Goal: Navigation & Orientation: Find specific page/section

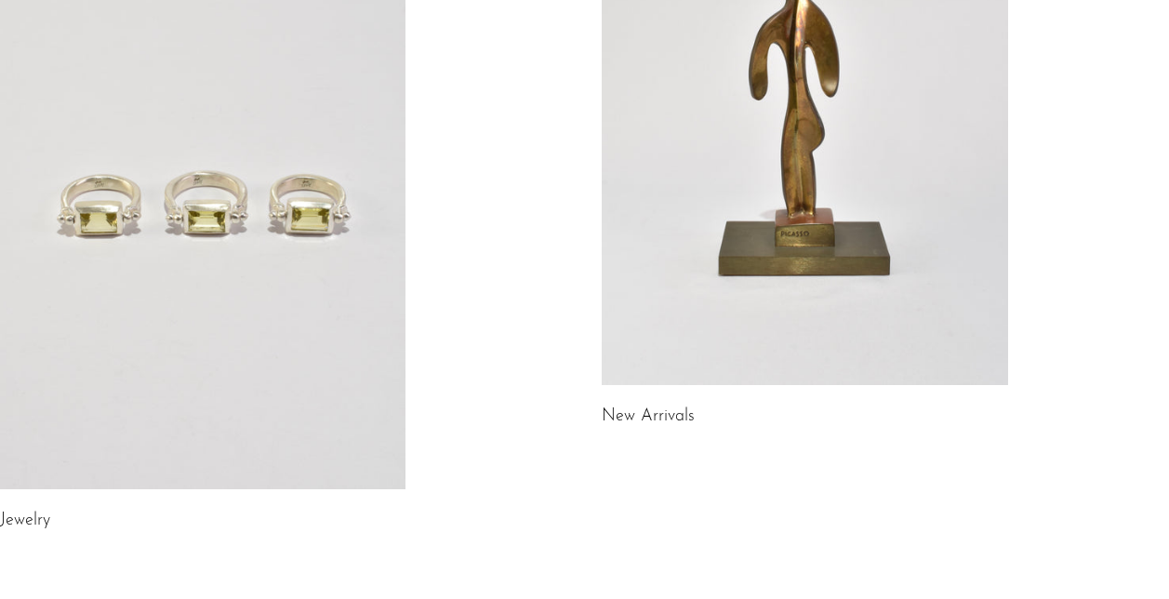
scroll to position [322, 0]
click at [208, 301] on link at bounding box center [202, 204] width 405 height 568
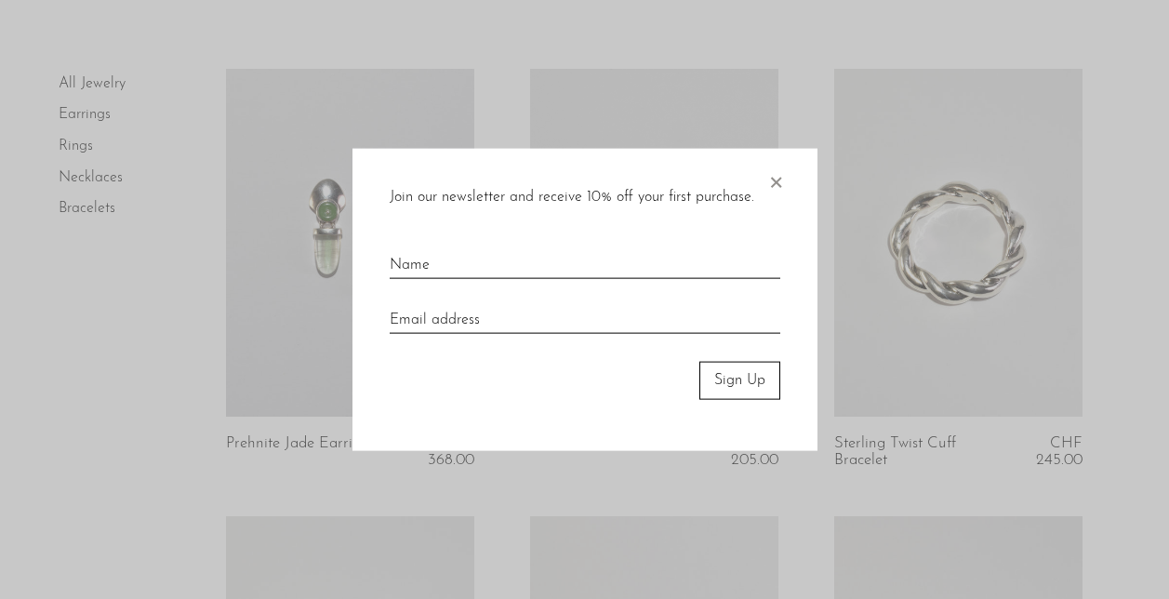
scroll to position [103, 0]
click at [776, 171] on span "×" at bounding box center [775, 179] width 19 height 60
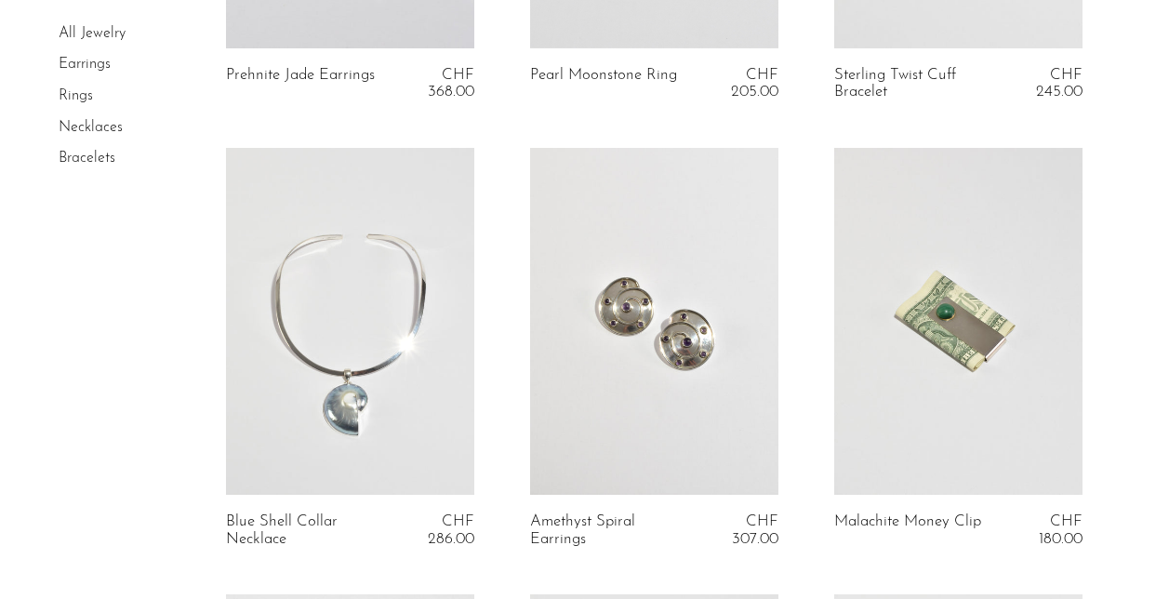
scroll to position [472, 0]
click at [592, 383] on link at bounding box center [654, 320] width 248 height 348
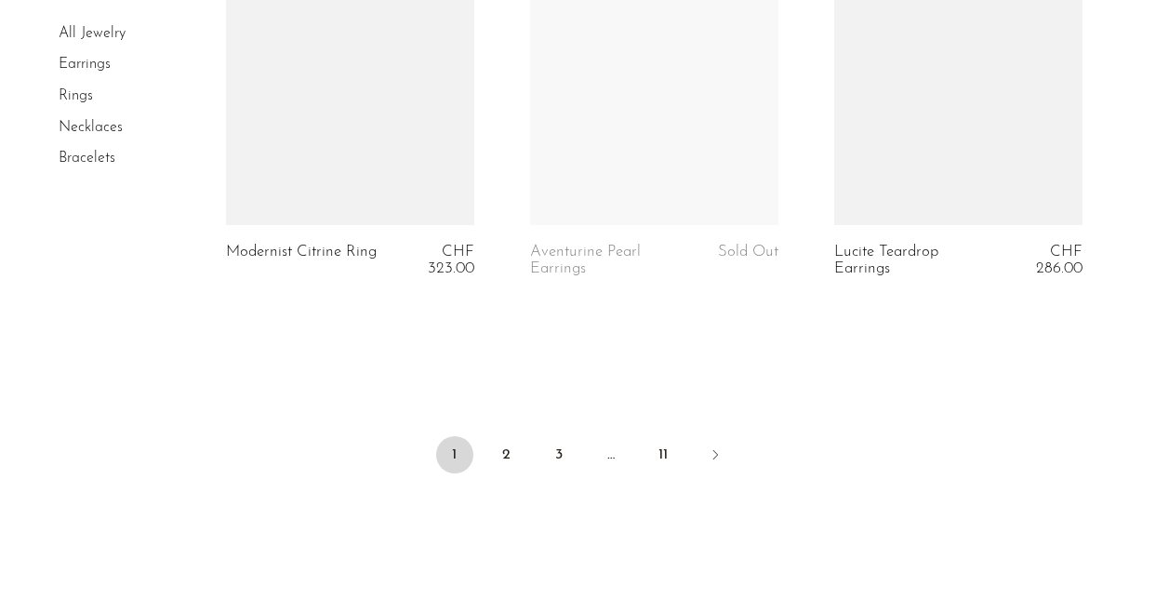
scroll to position [5204, 0]
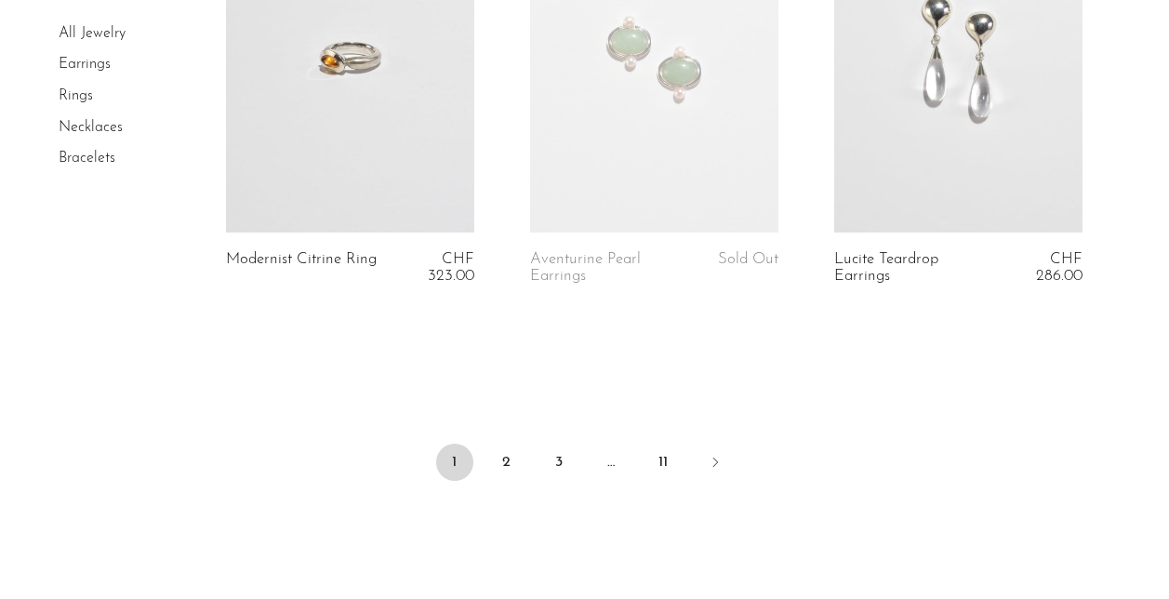
click at [97, 72] on link "Earrings" at bounding box center [85, 65] width 52 height 15
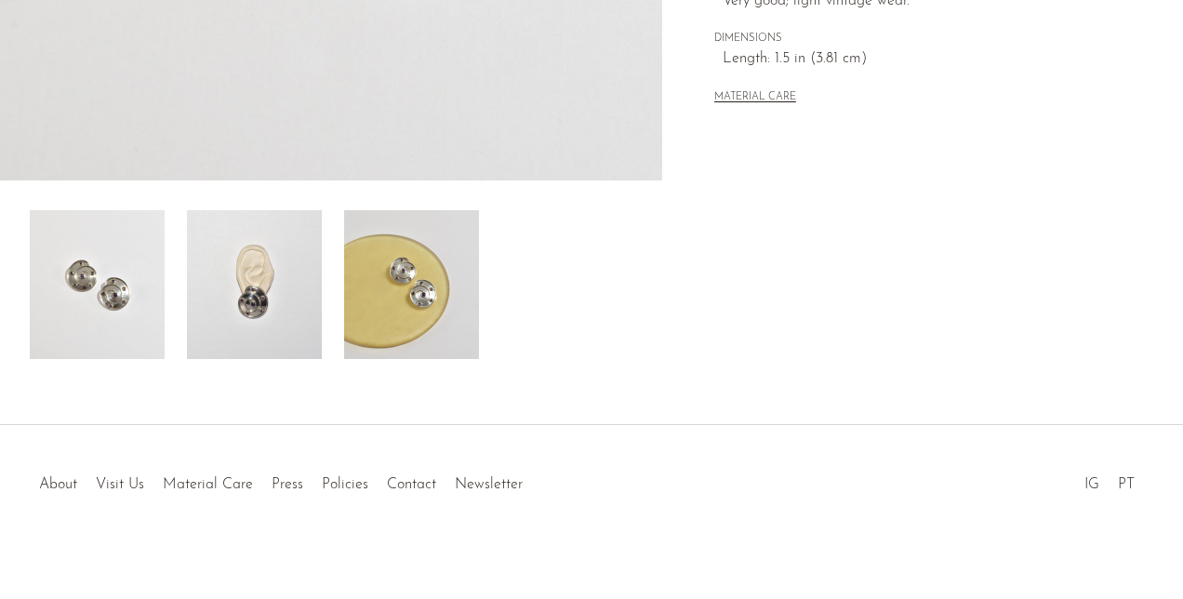
scroll to position [604, 0]
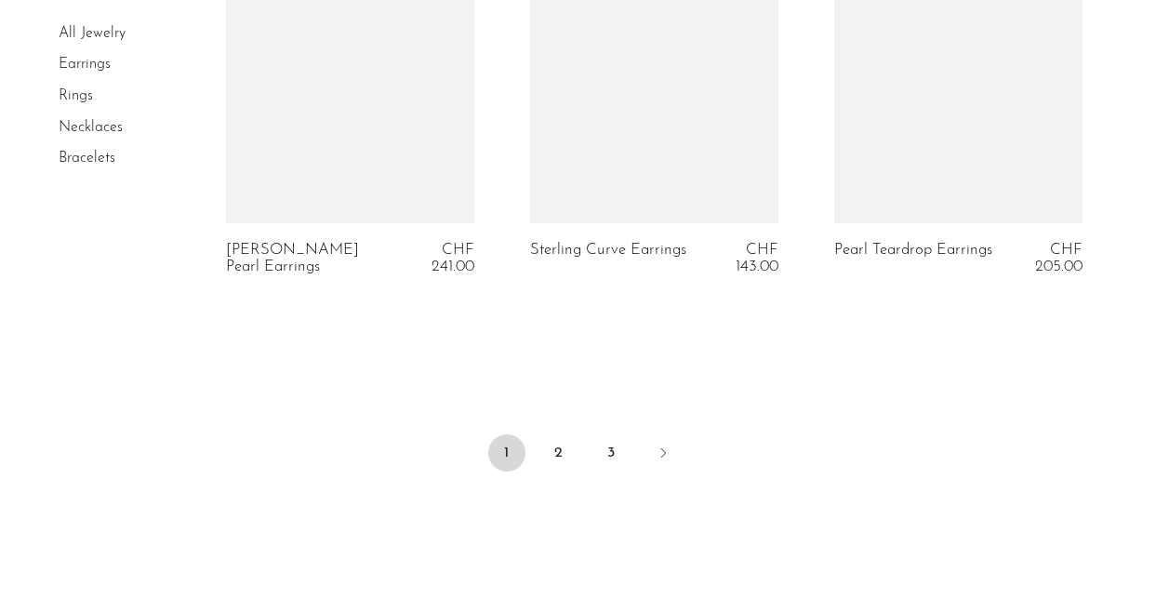
scroll to position [5248, 0]
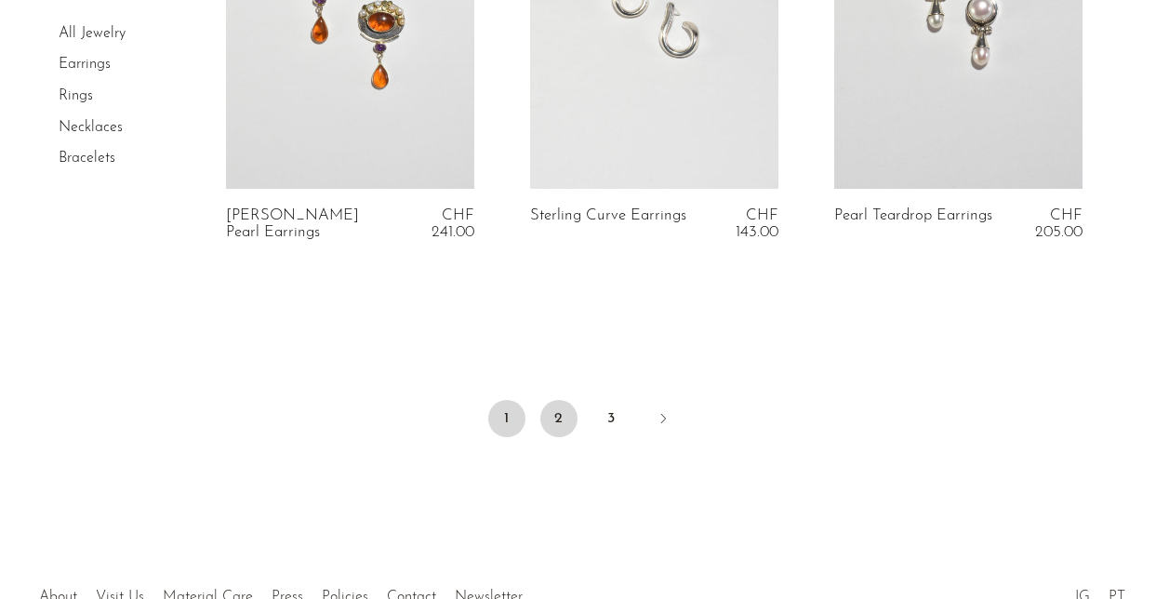
click at [554, 433] on link "2" at bounding box center [558, 418] width 37 height 37
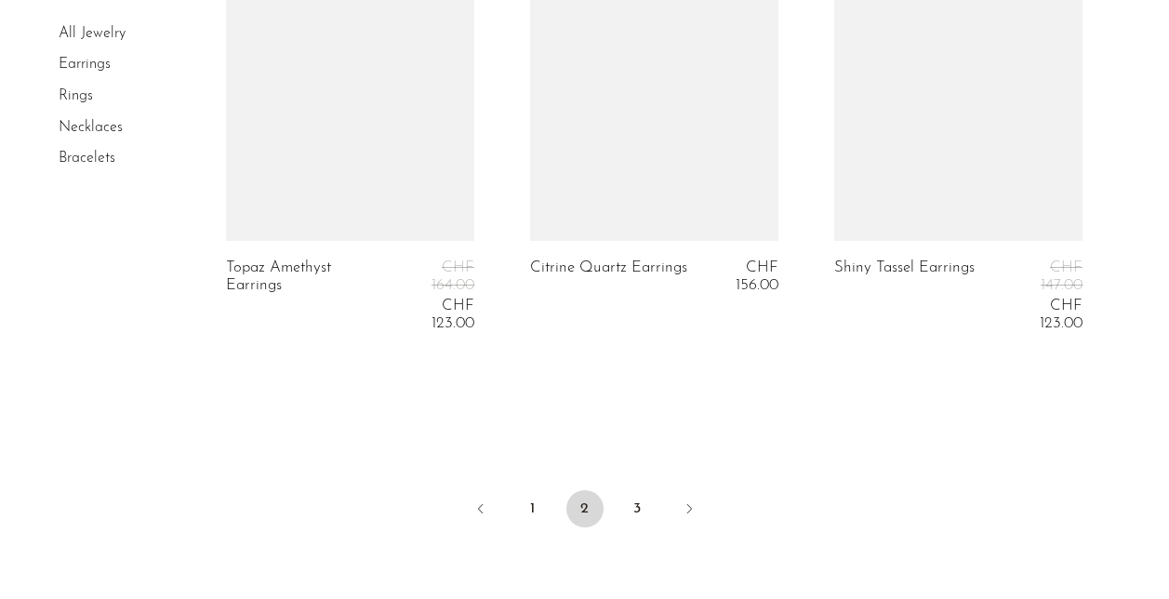
scroll to position [5483, 0]
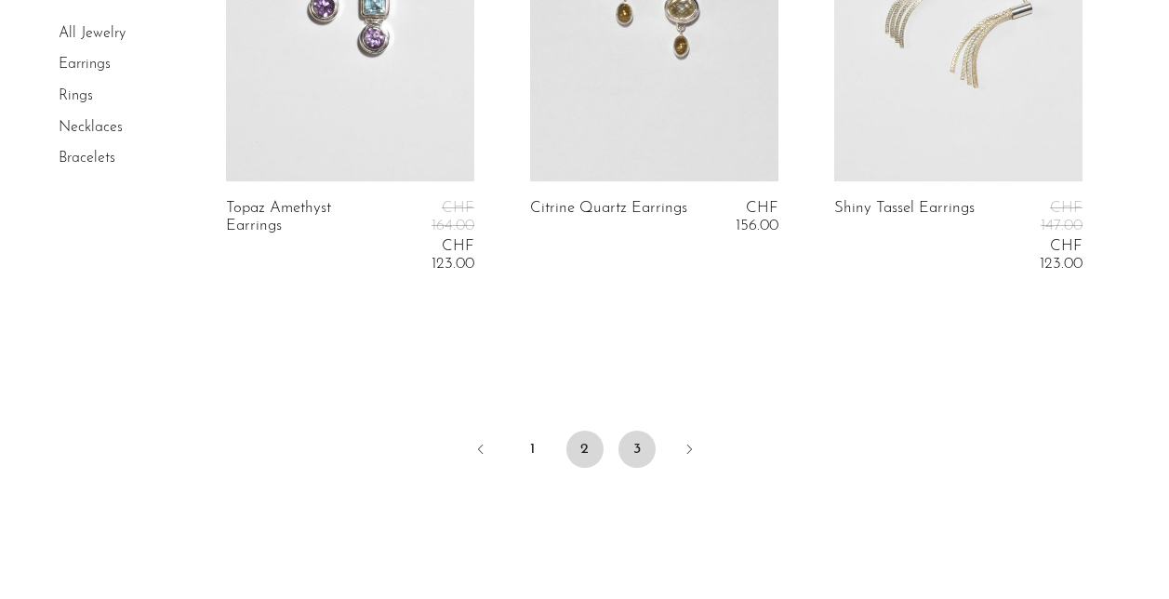
click at [647, 451] on link "3" at bounding box center [636, 449] width 37 height 37
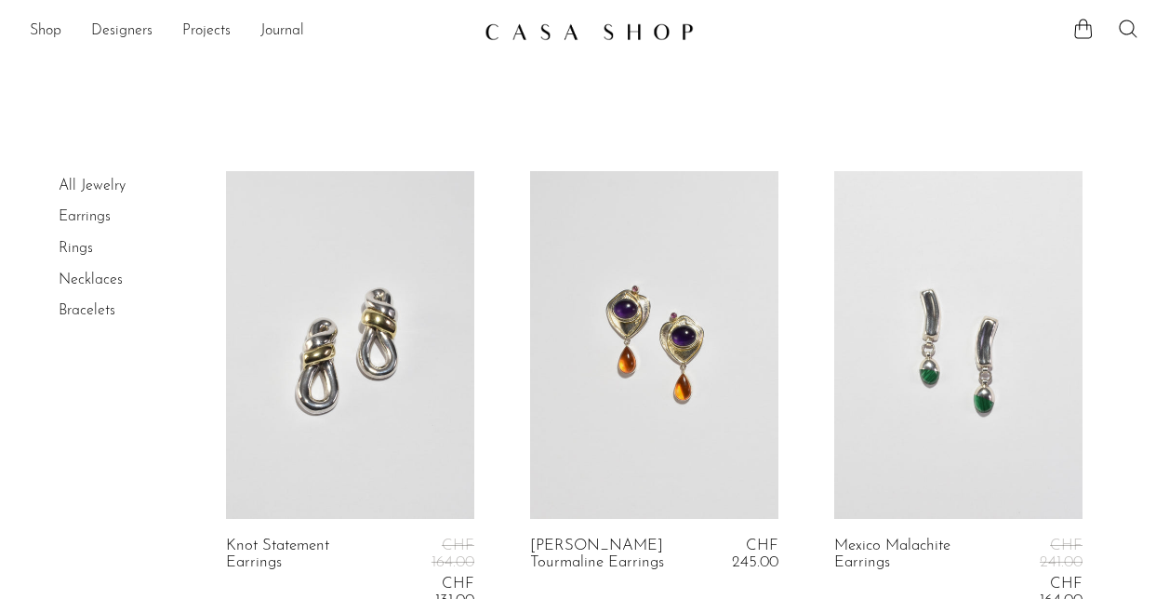
click at [88, 283] on link "Necklaces" at bounding box center [91, 279] width 64 height 15
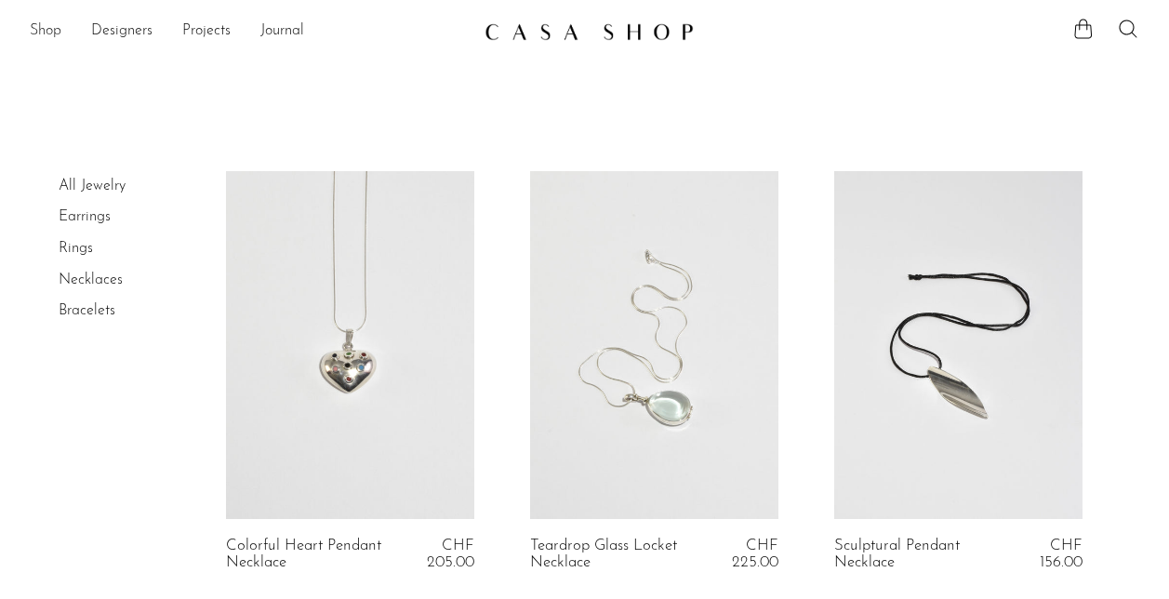
click at [44, 38] on link "Shop" at bounding box center [46, 32] width 32 height 24
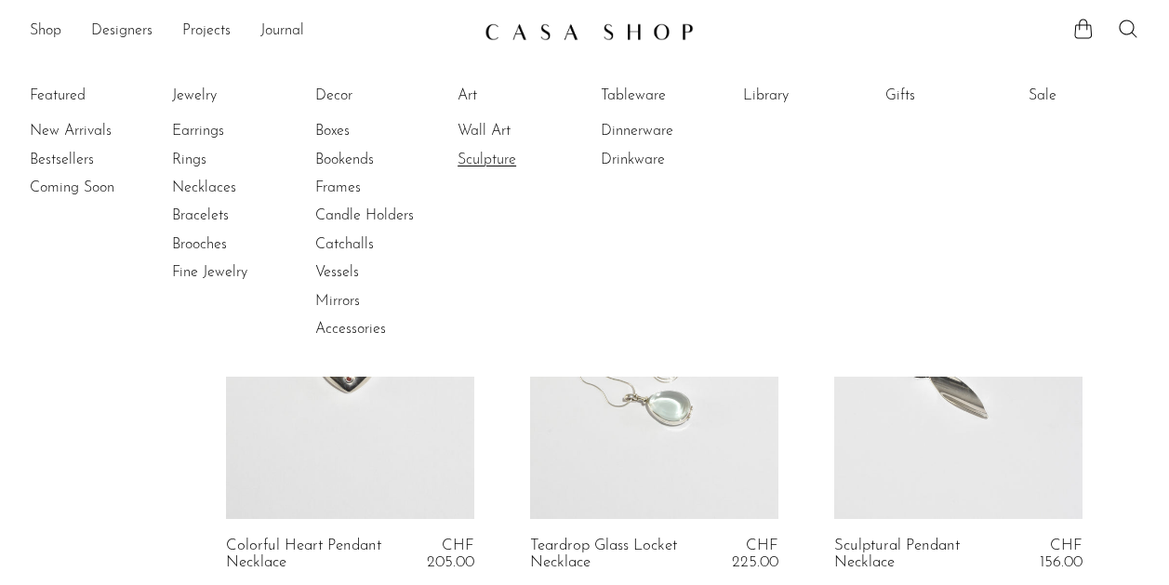
click at [482, 163] on link "Sculpture" at bounding box center [526, 160] width 139 height 20
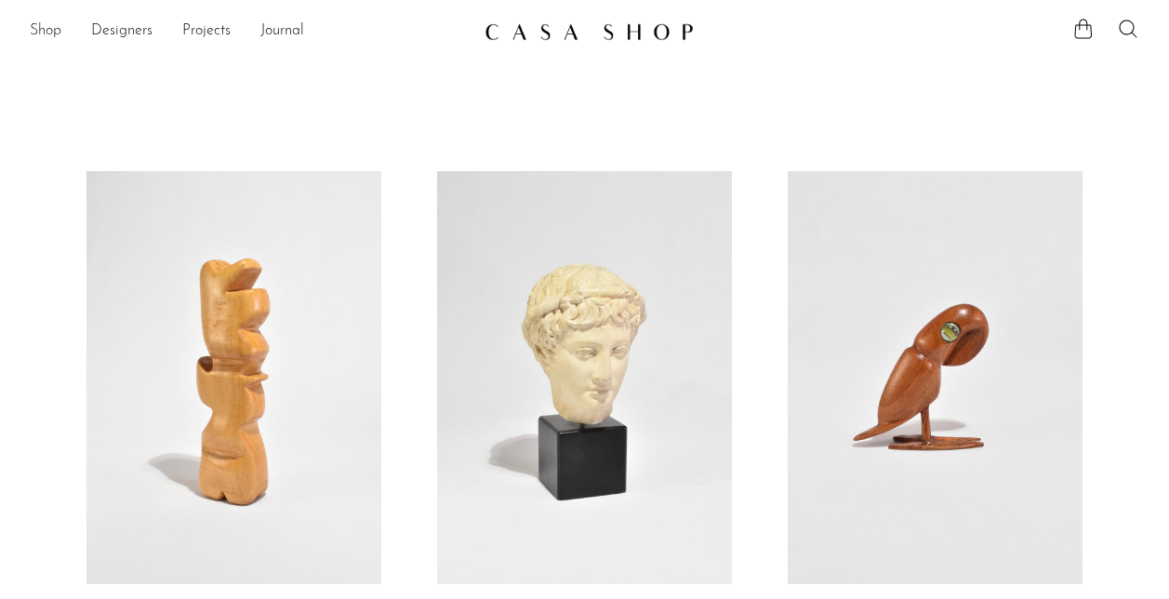
click at [45, 29] on link "Shop" at bounding box center [46, 32] width 32 height 24
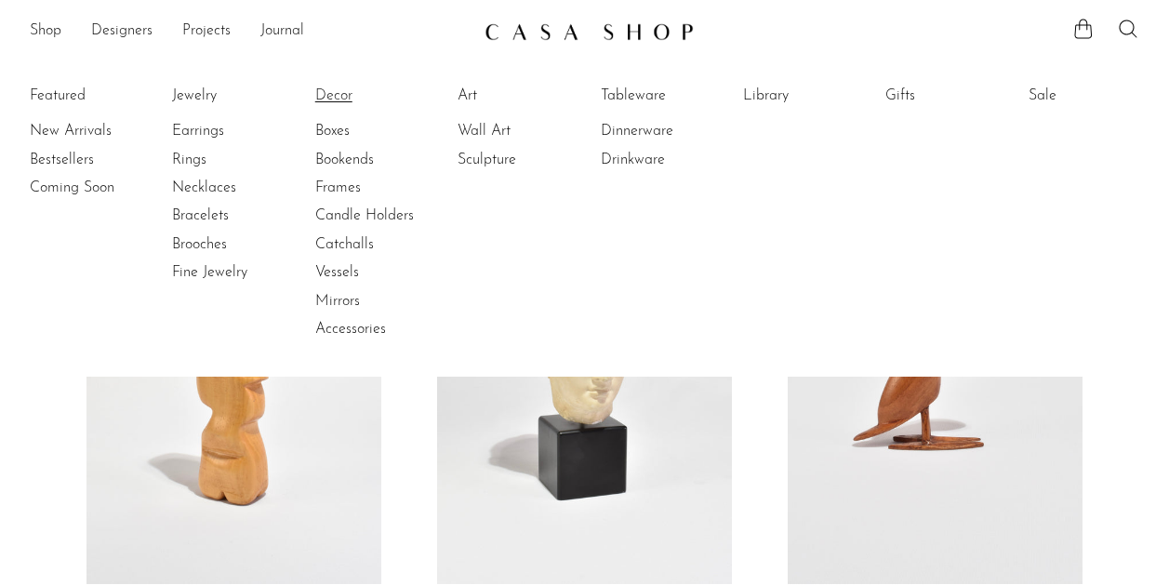
click at [344, 101] on link "Decor" at bounding box center [384, 96] width 139 height 20
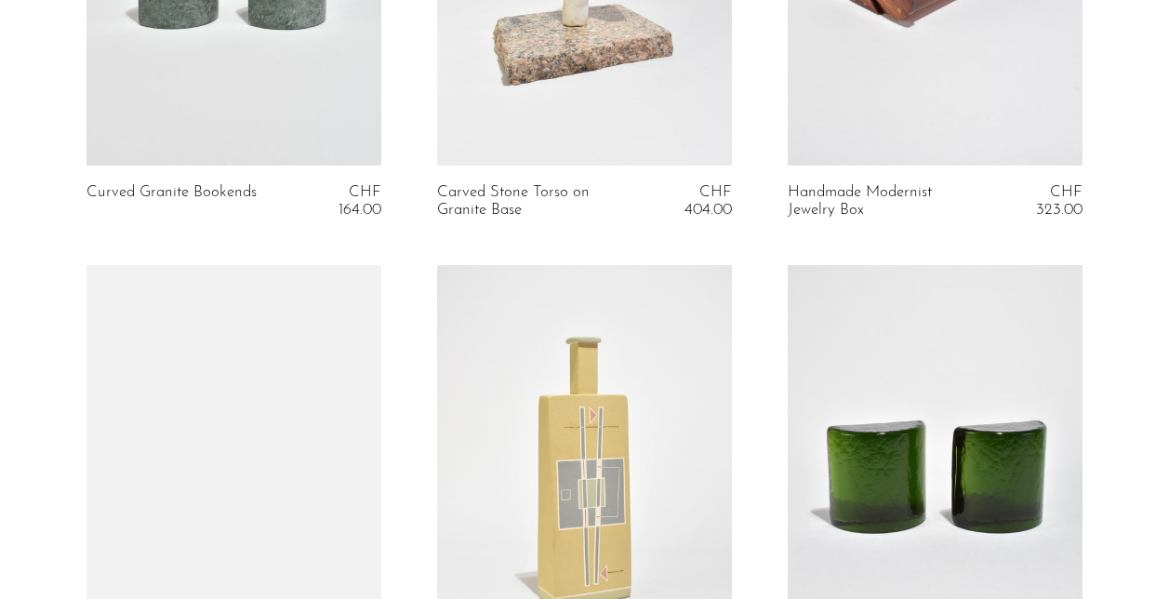
scroll to position [4173, 0]
